Goal: Transaction & Acquisition: Book appointment/travel/reservation

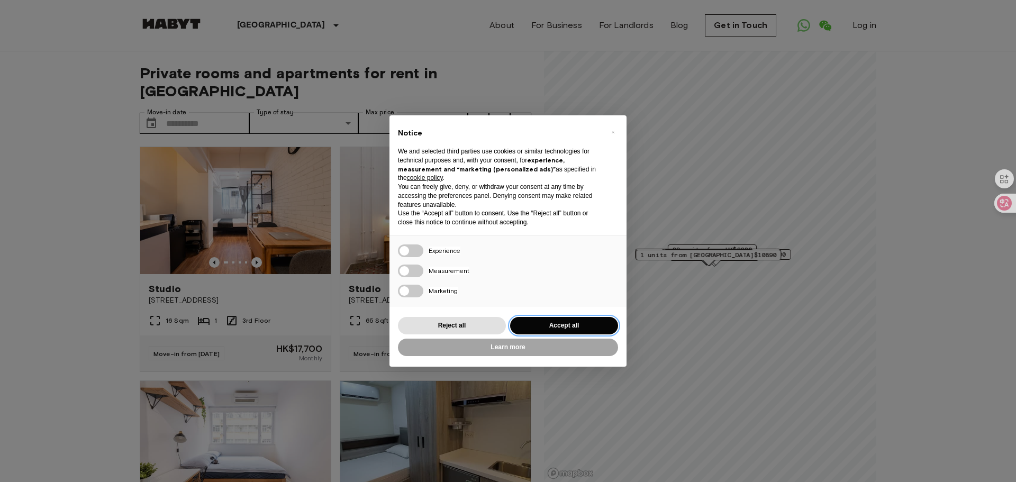
click at [533, 327] on button "Accept all" at bounding box center [564, 325] width 108 height 17
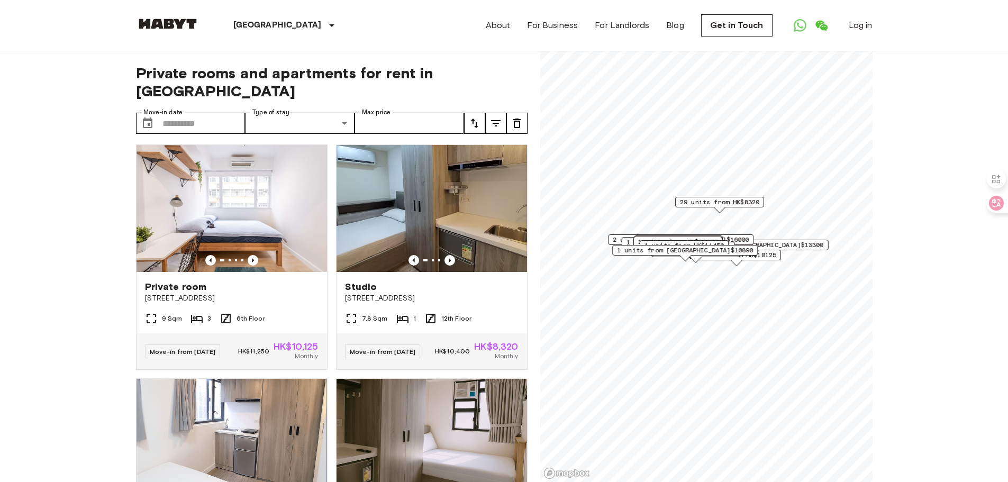
scroll to position [212, 0]
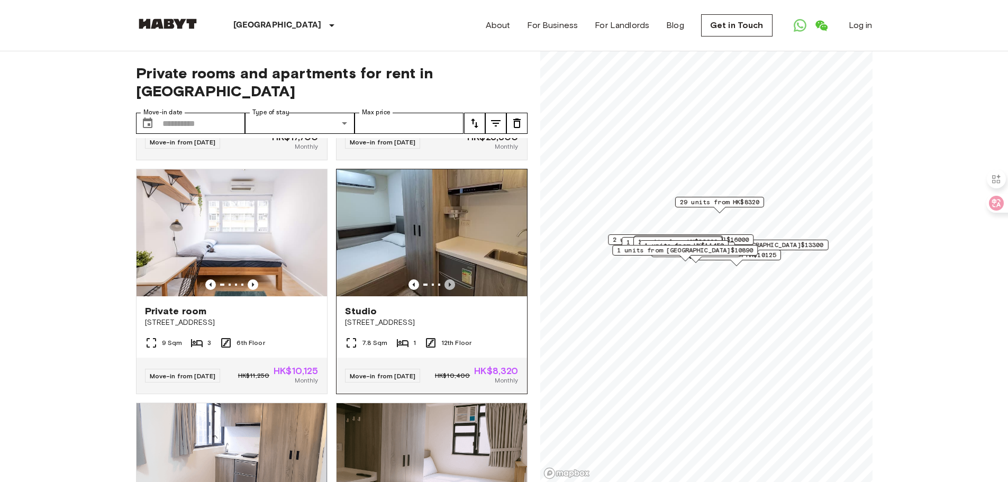
click at [444, 279] on icon "Previous image" at bounding box center [449, 284] width 11 height 11
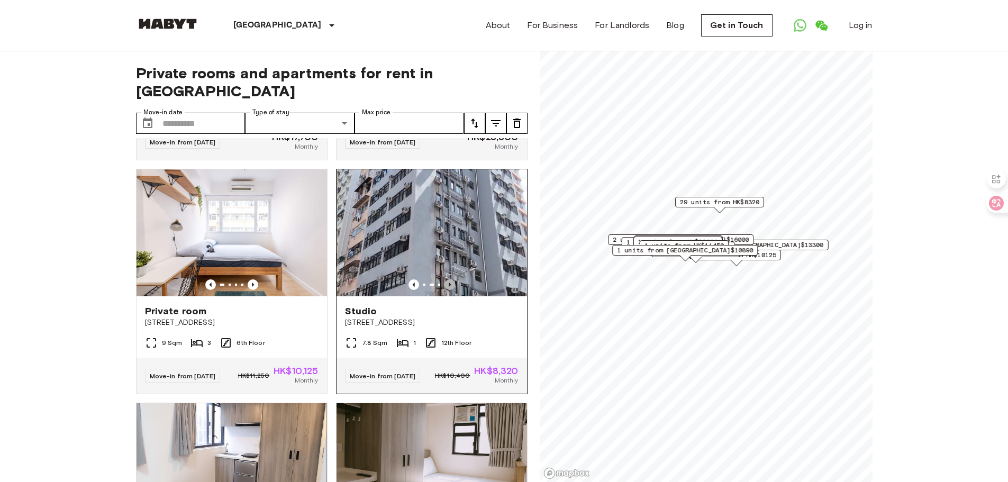
click at [444, 279] on icon "Previous image" at bounding box center [449, 284] width 11 height 11
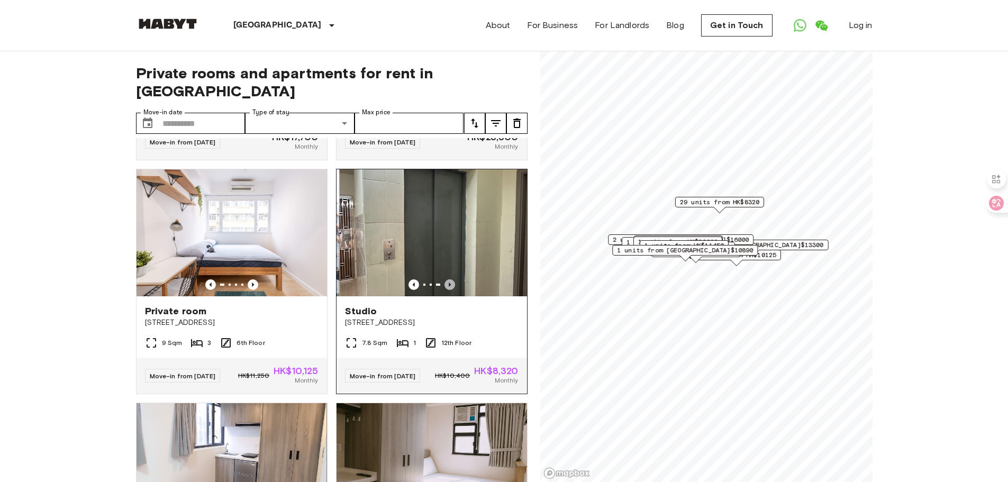
click at [444, 279] on icon "Previous image" at bounding box center [449, 284] width 11 height 11
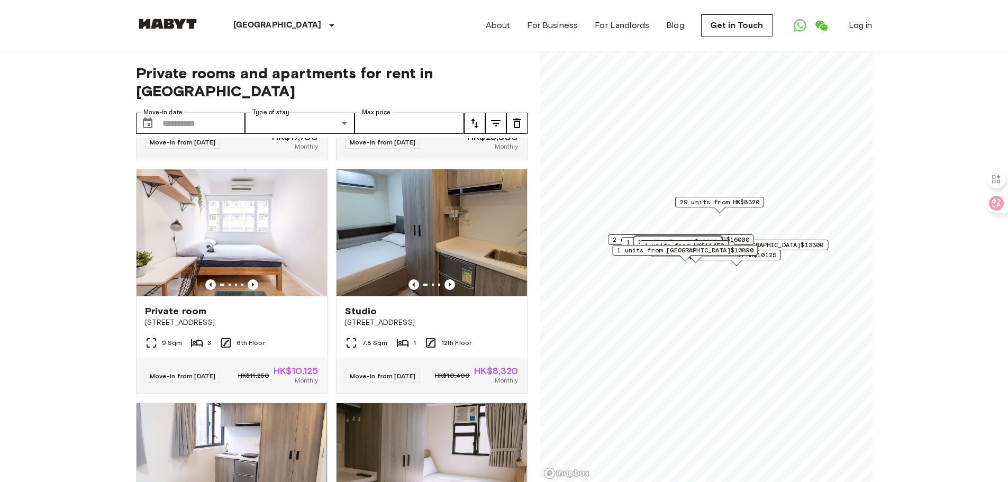
scroll to position [0, 0]
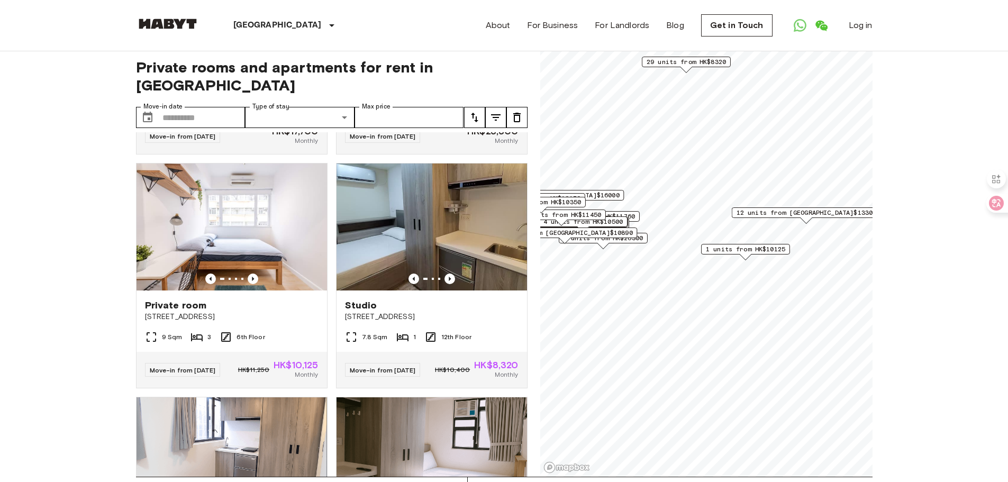
scroll to position [11, 0]
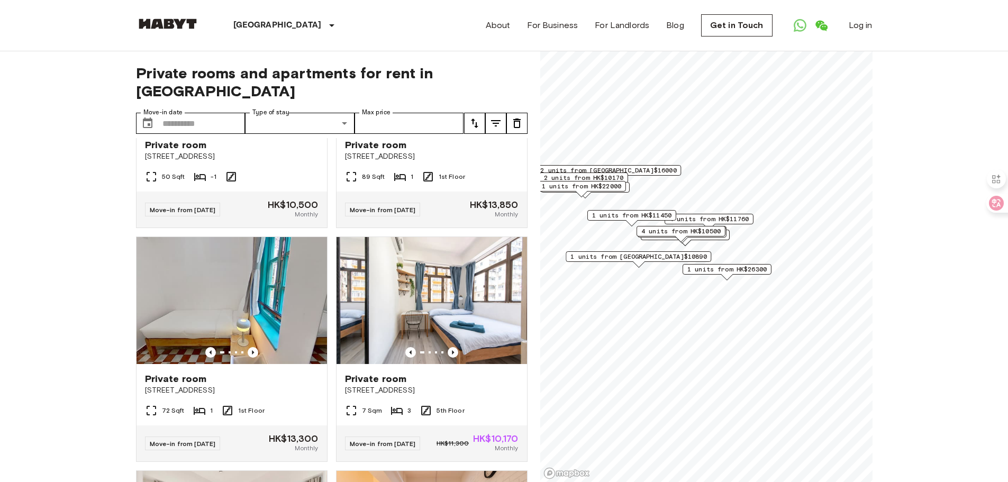
scroll to position [1005, 0]
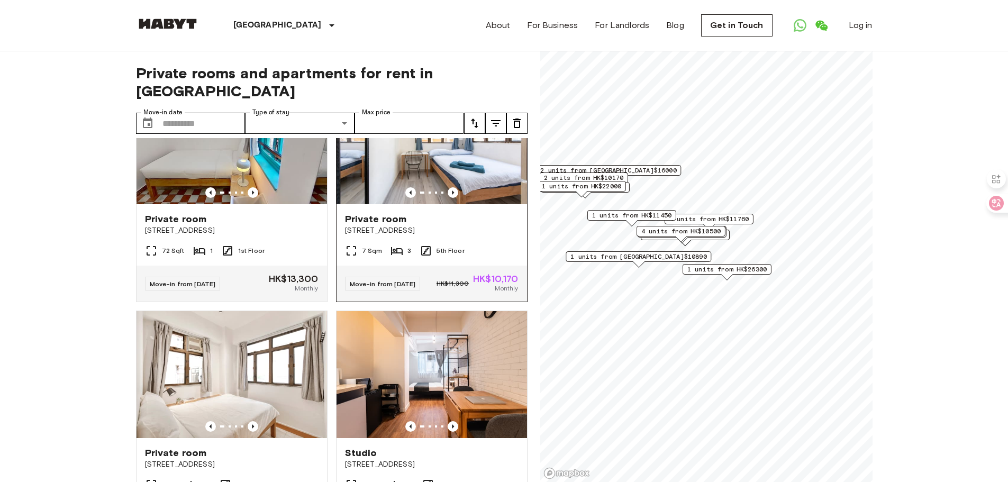
click at [435, 166] on img at bounding box center [432, 140] width 190 height 127
click at [432, 113] on input "Max price" at bounding box center [410, 123] width 110 height 21
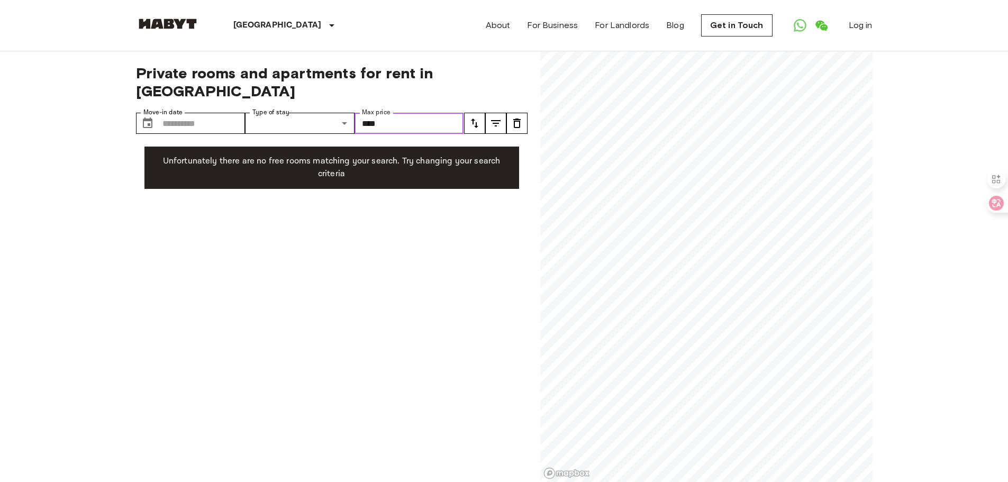
type input "*****"
